Goal: Transaction & Acquisition: Purchase product/service

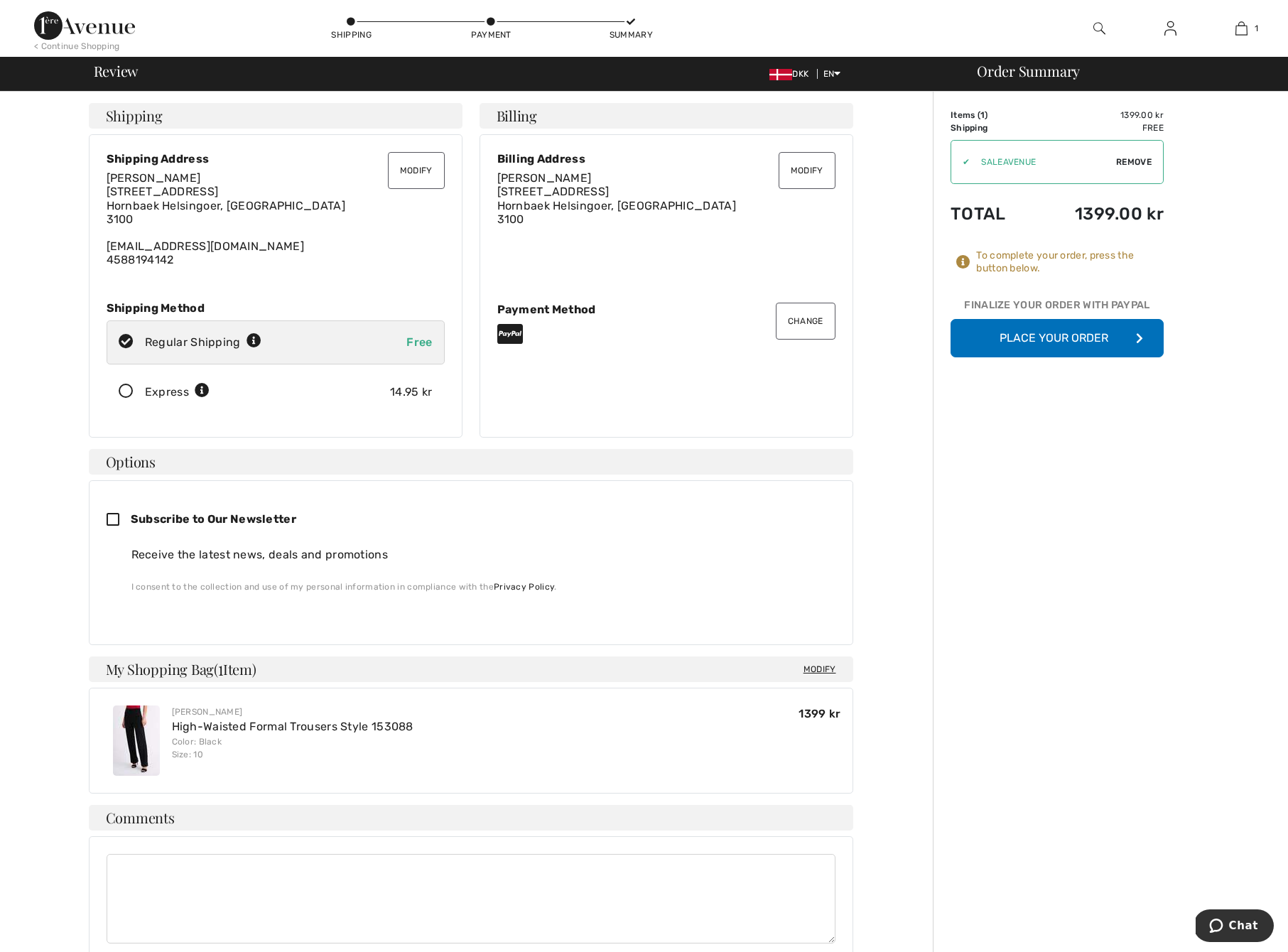
click at [125, 387] on icon at bounding box center [125, 391] width 37 height 15
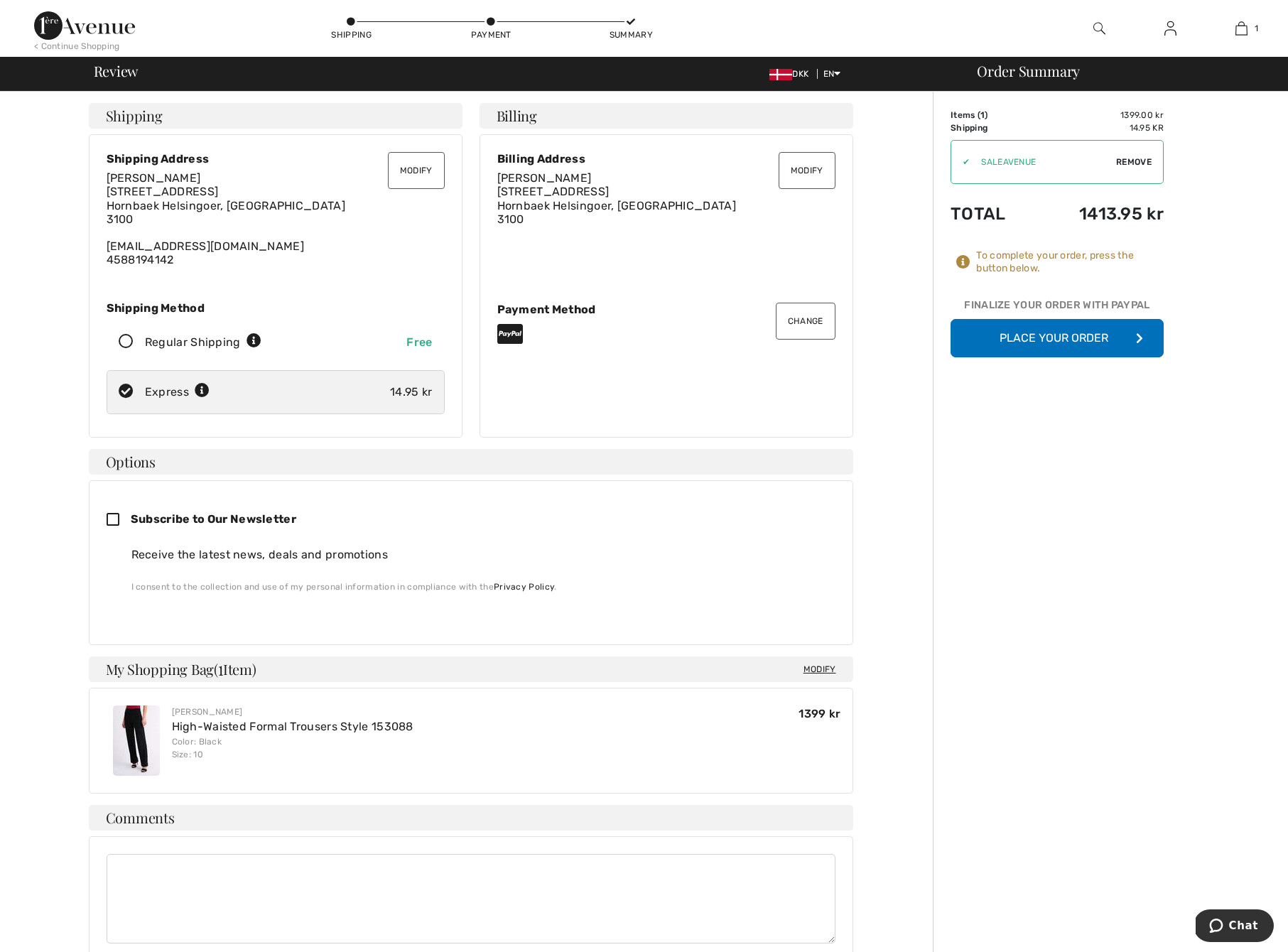
click at [1051, 334] on button "Place Your Order" at bounding box center [1057, 338] width 213 height 38
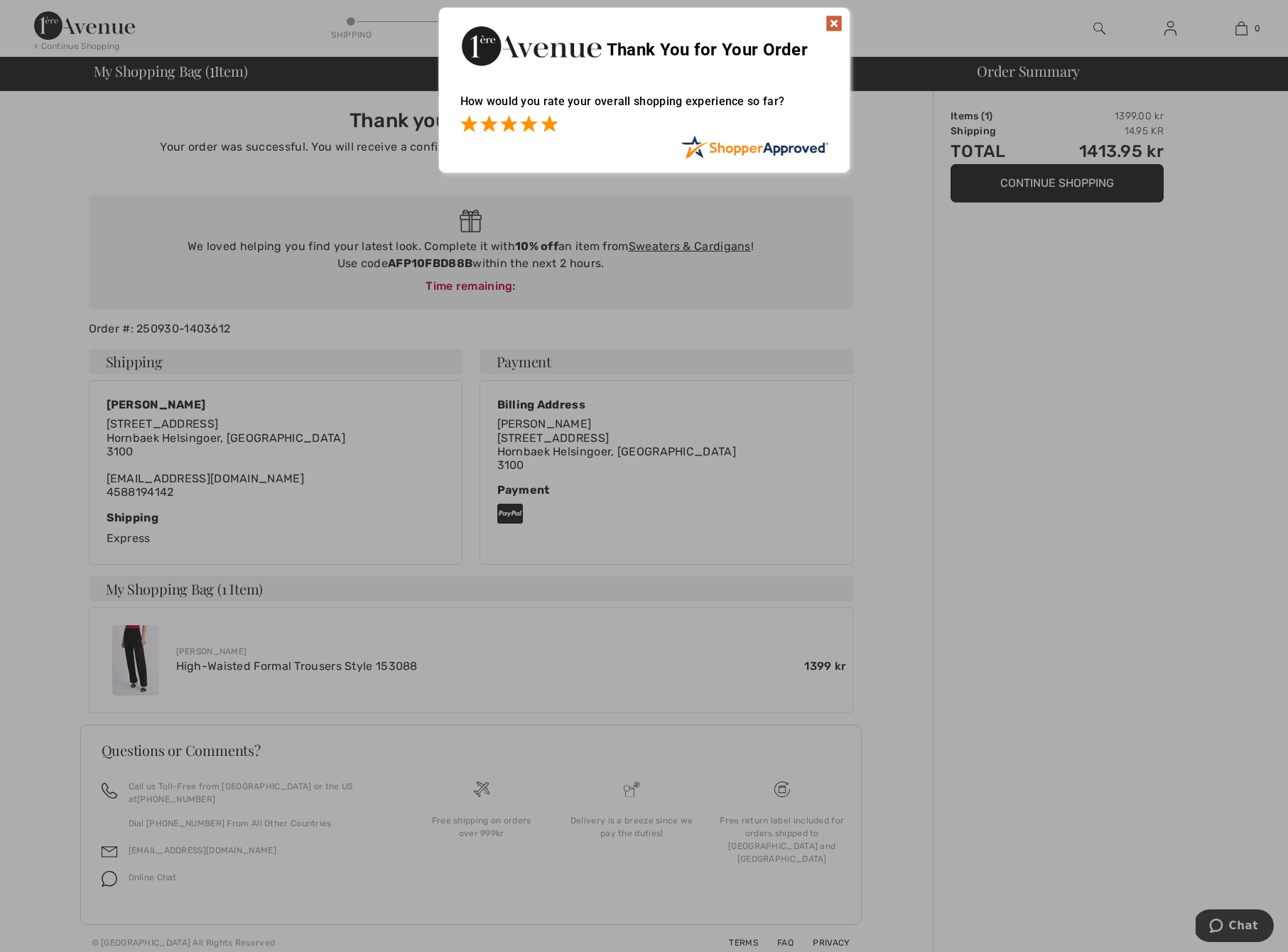
click at [553, 121] on span at bounding box center [549, 123] width 17 height 17
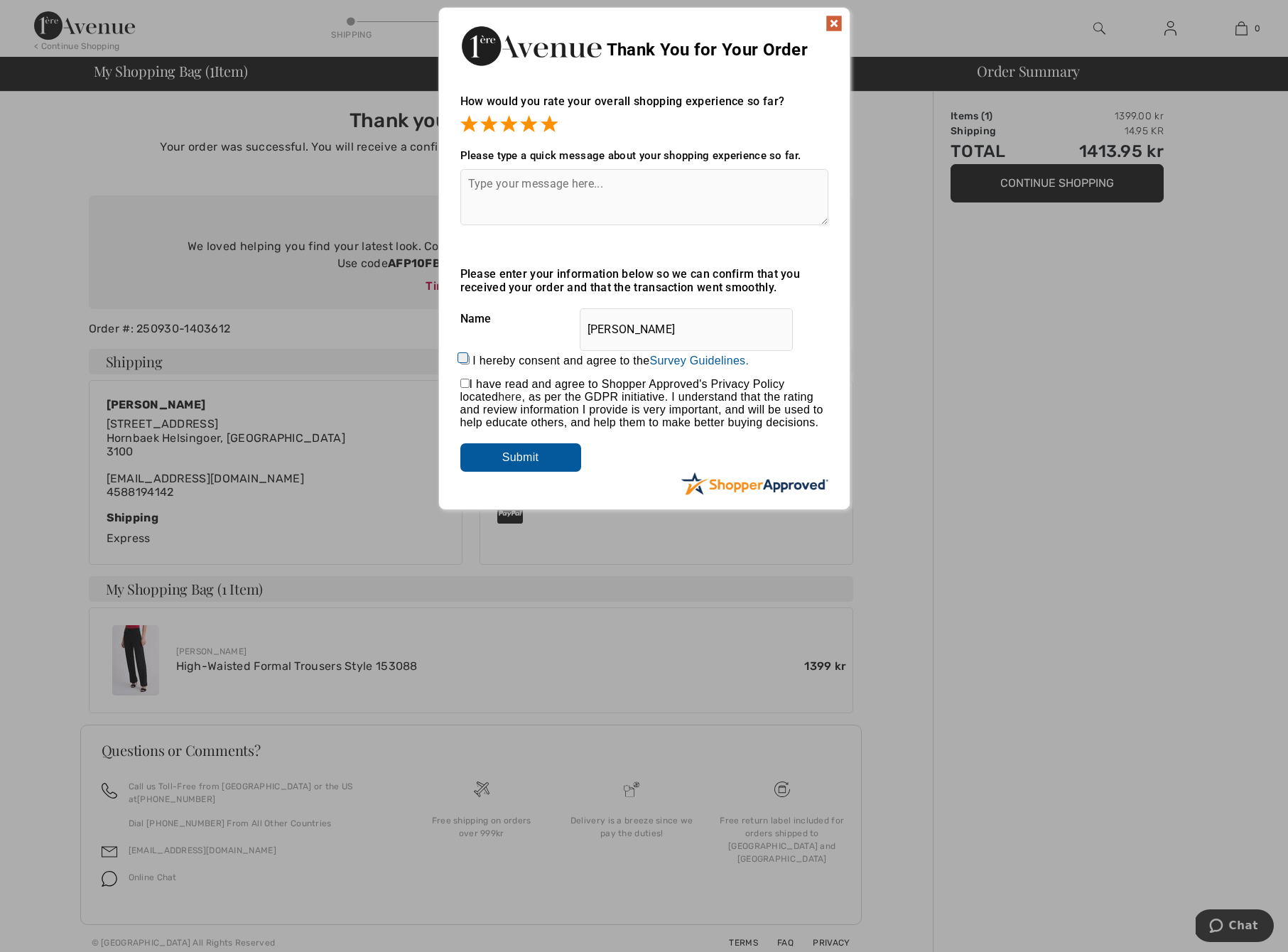
click at [476, 179] on textarea at bounding box center [645, 197] width 368 height 56
click at [835, 22] on img at bounding box center [834, 23] width 17 height 17
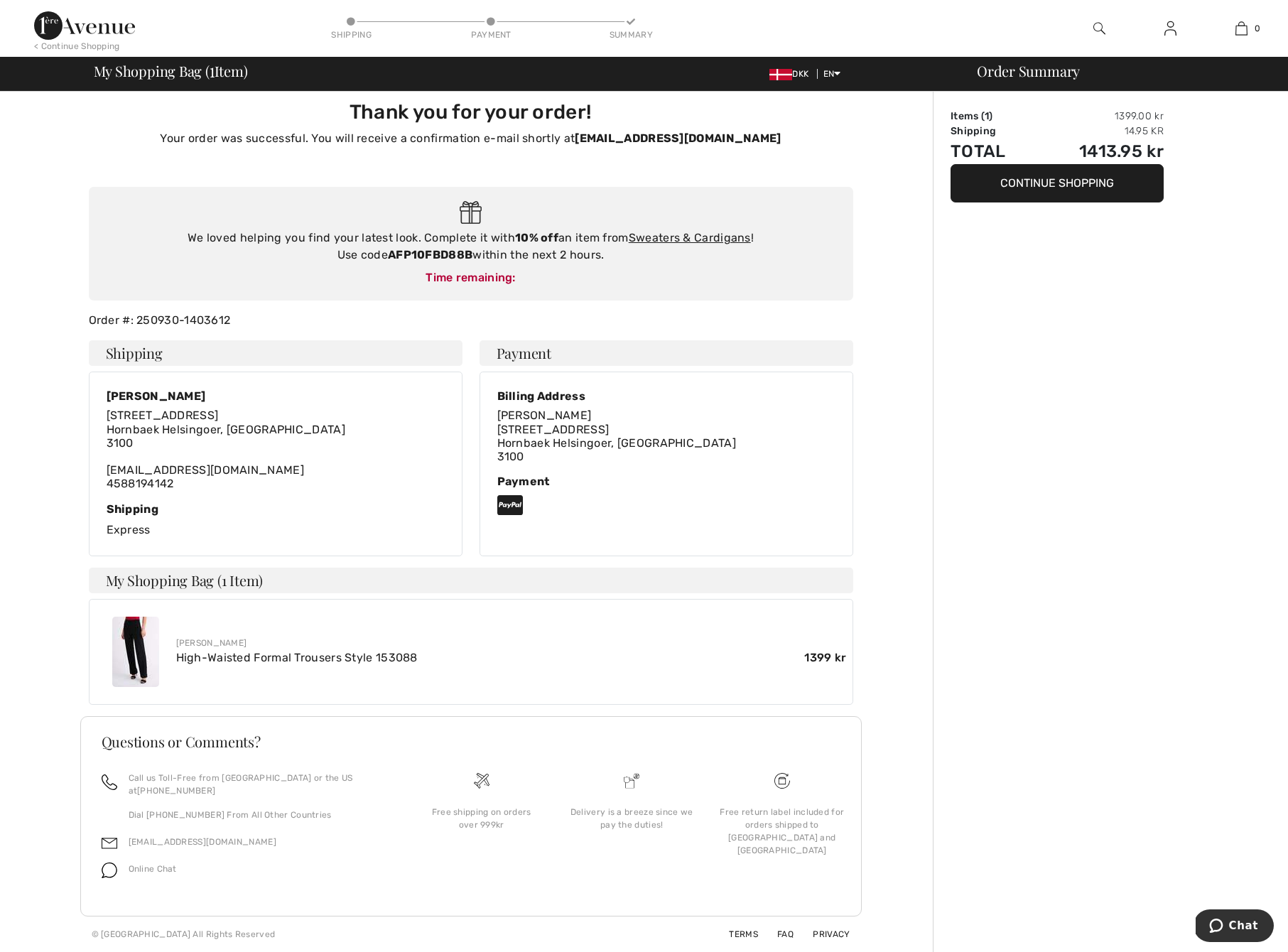
scroll to position [20, 0]
